Goal: Information Seeking & Learning: Learn about a topic

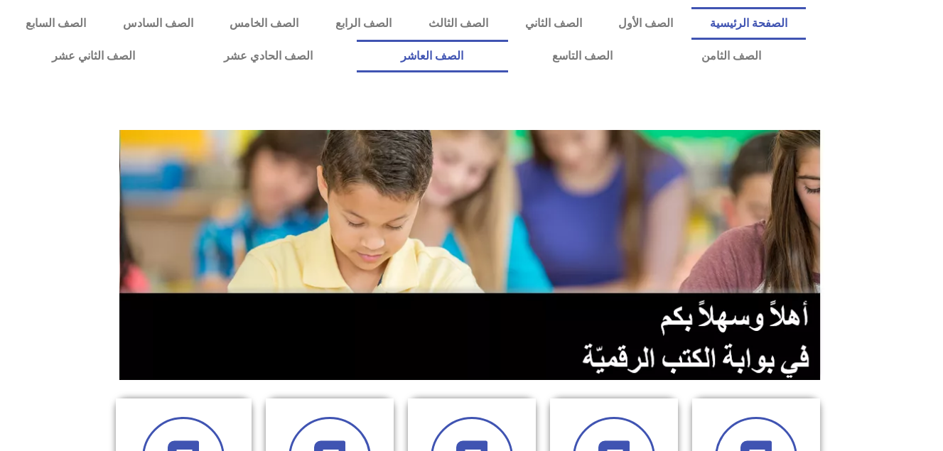
click at [508, 53] on link "الصف العاشر" at bounding box center [432, 56] width 151 height 33
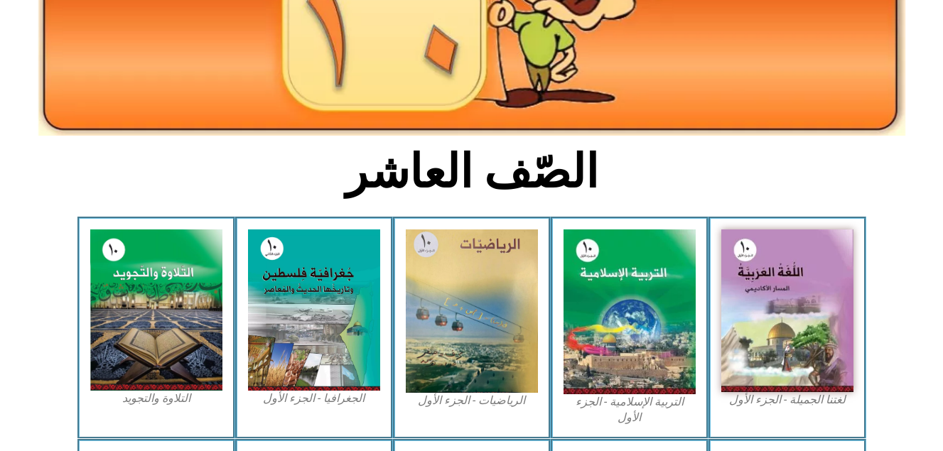
scroll to position [227, 0]
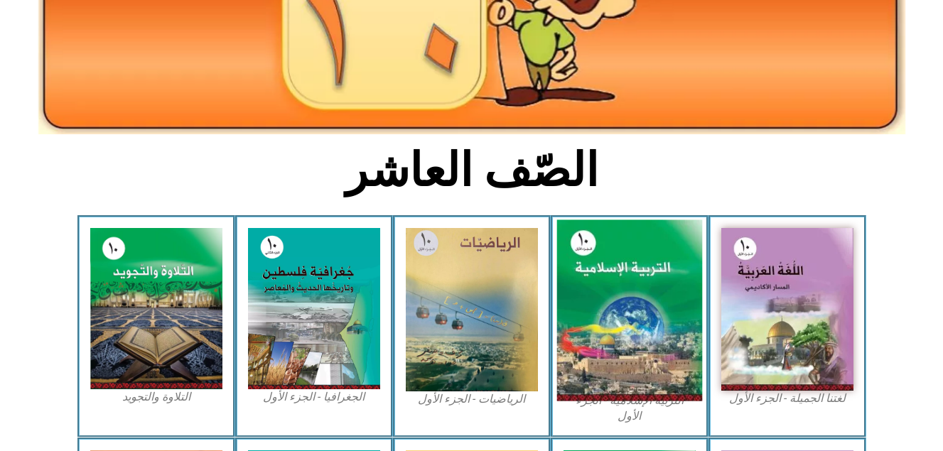
click at [665, 330] on img at bounding box center [629, 310] width 146 height 181
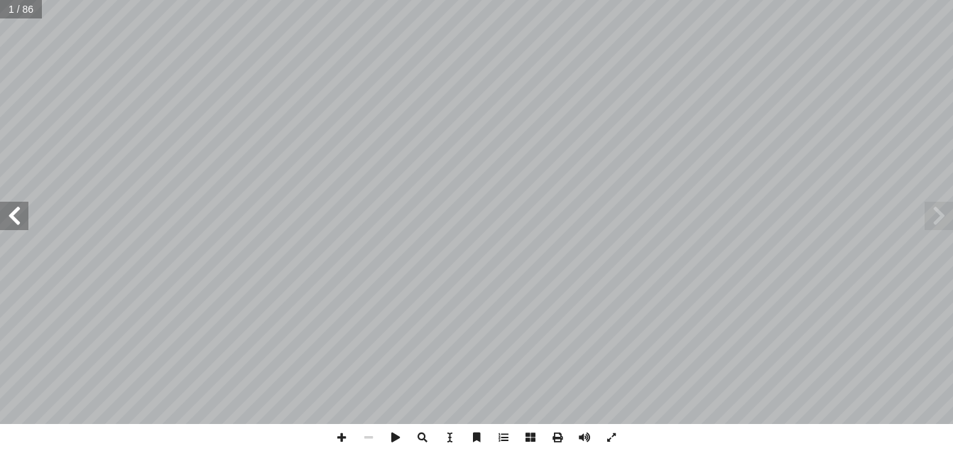
click at [16, 222] on span at bounding box center [14, 216] width 28 height 28
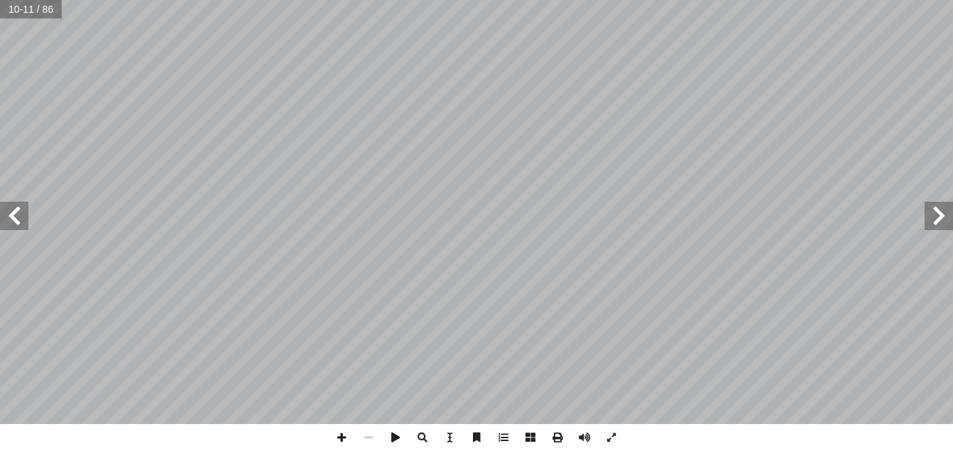
click at [16, 222] on span at bounding box center [14, 216] width 28 height 28
click at [340, 438] on span at bounding box center [341, 437] width 27 height 27
click at [939, 210] on span at bounding box center [939, 216] width 28 height 28
click at [339, 438] on span at bounding box center [341, 437] width 27 height 27
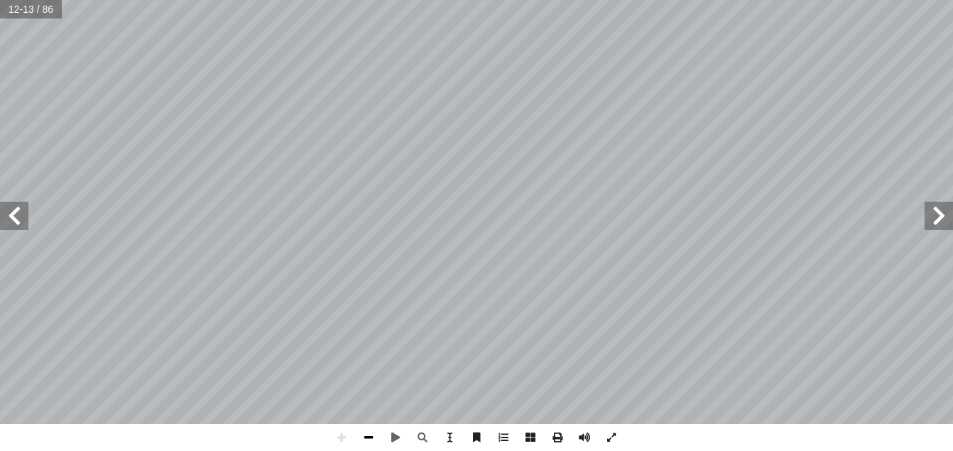
click at [364, 440] on span at bounding box center [368, 437] width 27 height 27
click at [16, 222] on span at bounding box center [14, 216] width 28 height 28
click at [337, 441] on span at bounding box center [341, 437] width 27 height 27
click at [17, 224] on span at bounding box center [14, 216] width 28 height 28
click at [368, 433] on span at bounding box center [368, 437] width 27 height 27
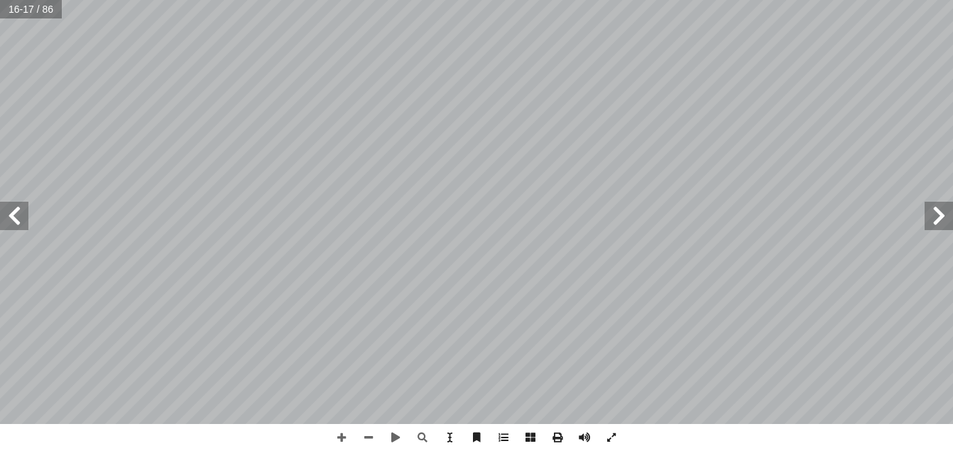
click at [12, 217] on span at bounding box center [14, 216] width 28 height 28
click at [940, 220] on span at bounding box center [939, 216] width 28 height 28
click at [338, 442] on span at bounding box center [341, 437] width 27 height 27
click at [500, 129] on html "الصفحة الرئيسية الصف الأول الصف الثاني الصف الثالث الصف الرابع الصف الخامس الصف…" at bounding box center [476, 64] width 953 height 129
